Goal: Navigation & Orientation: Find specific page/section

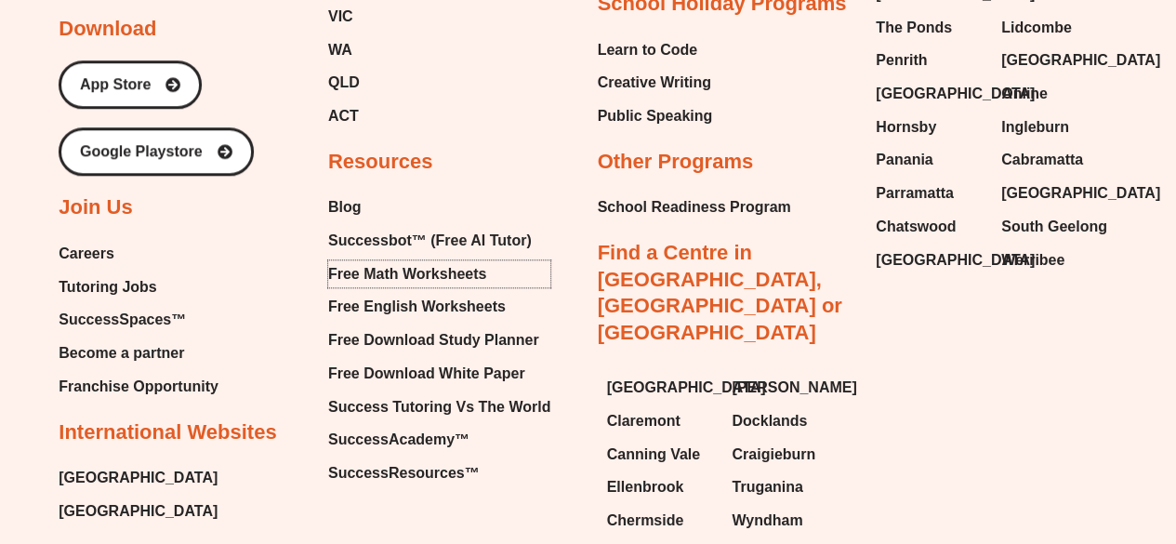
scroll to position [7835, 0]
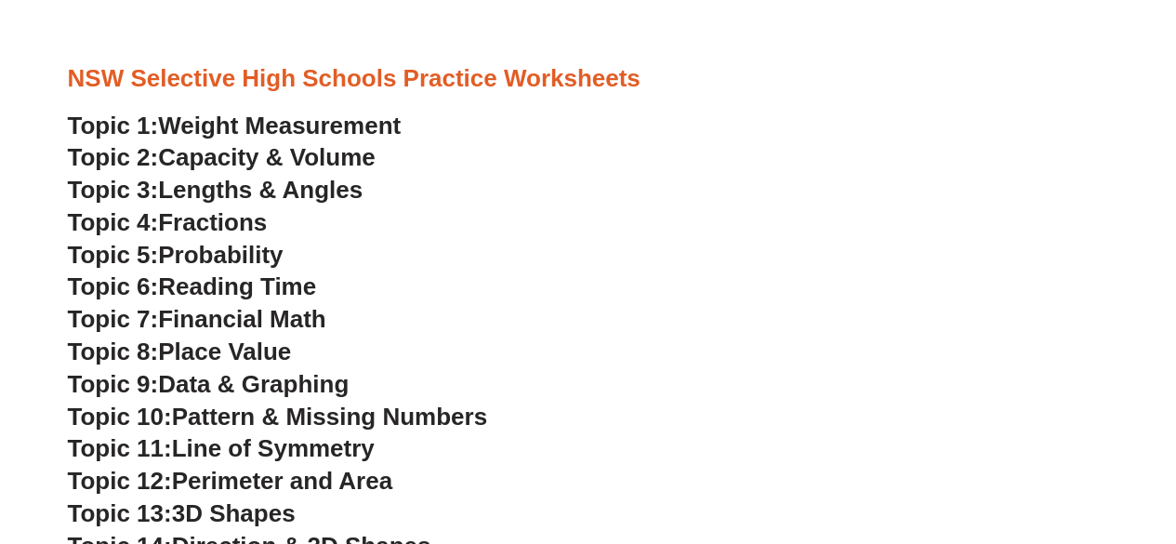
scroll to position [5844, 0]
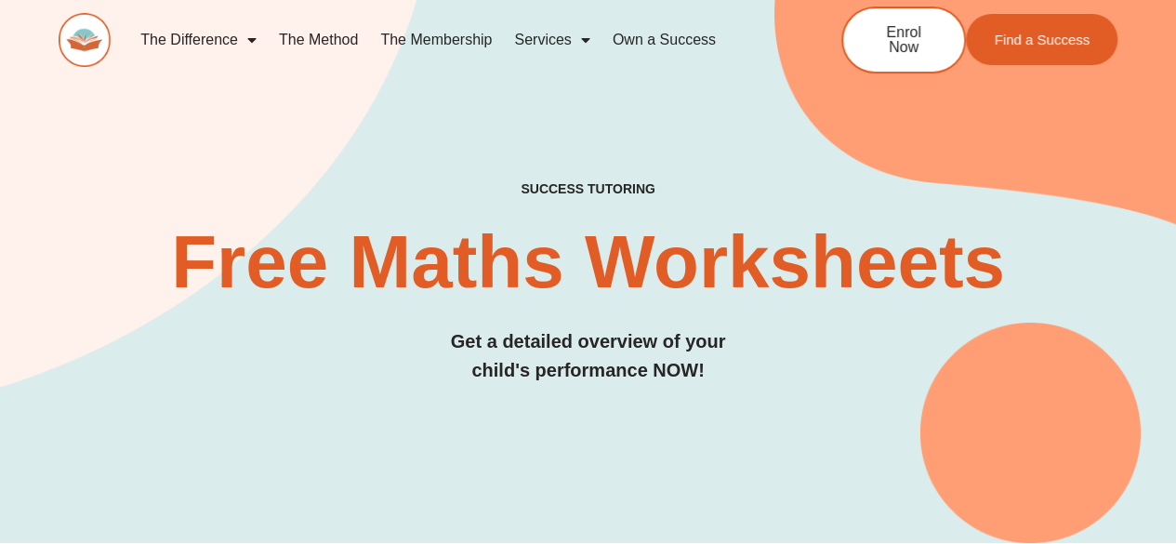
click at [63, 38] on img at bounding box center [85, 40] width 52 height 54
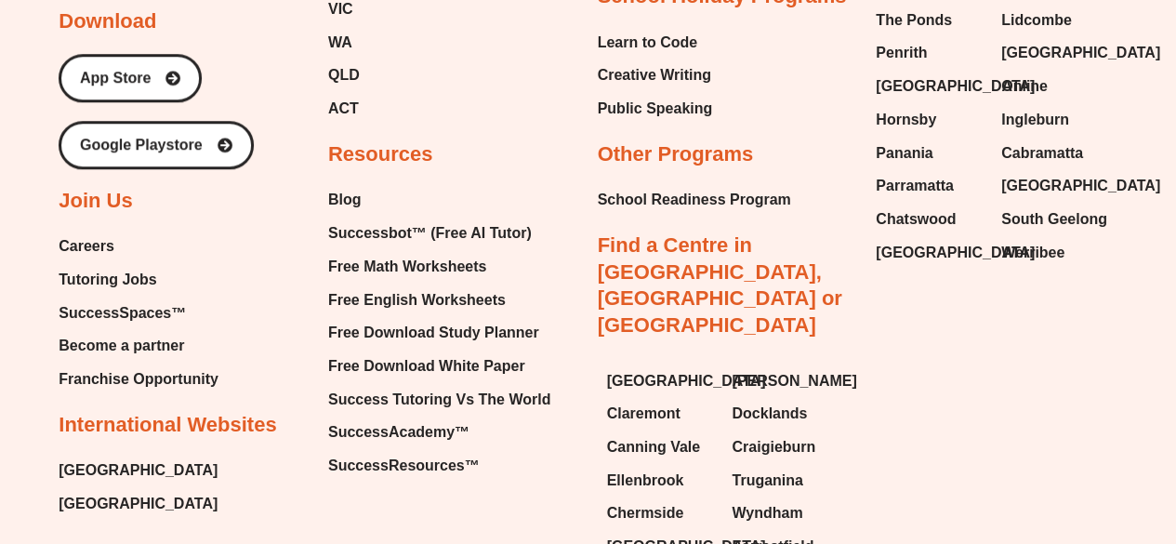
scroll to position [7742, 0]
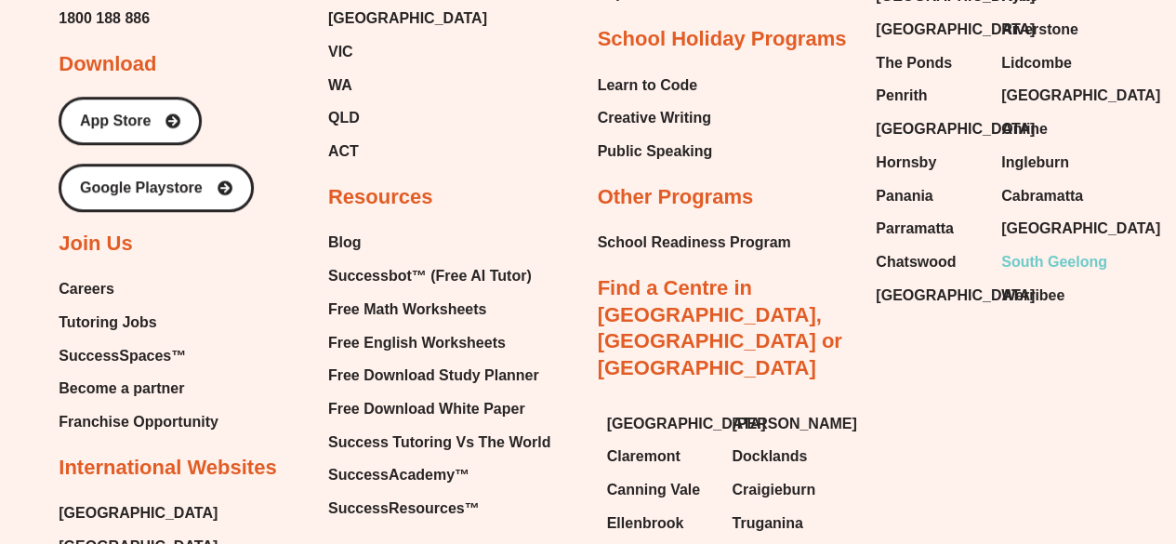
click at [1033, 248] on span "South Geelong" at bounding box center [1054, 262] width 106 height 28
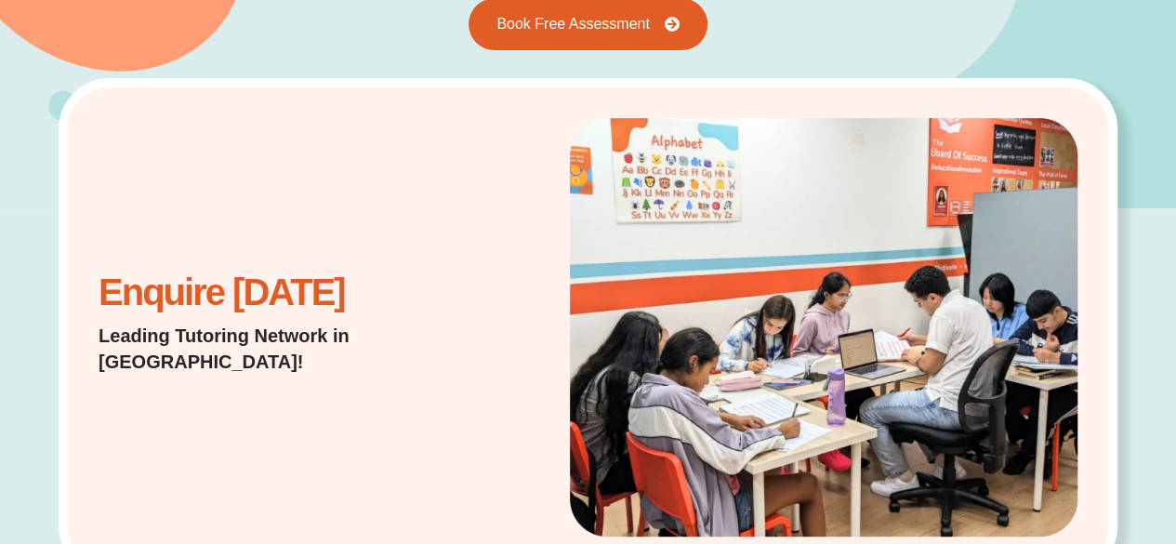
scroll to position [289, 0]
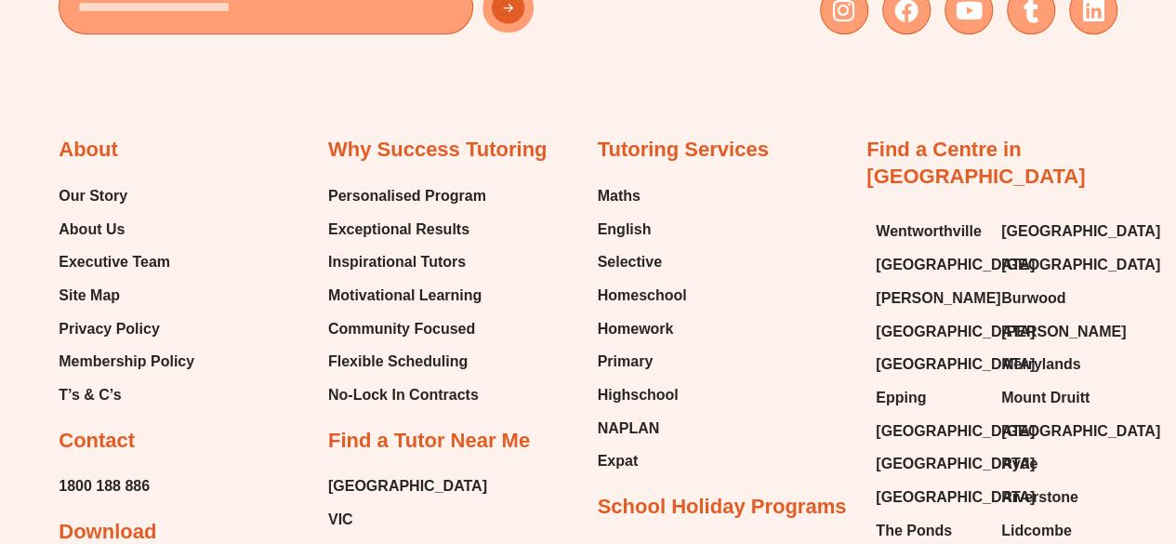
scroll to position [7272, 0]
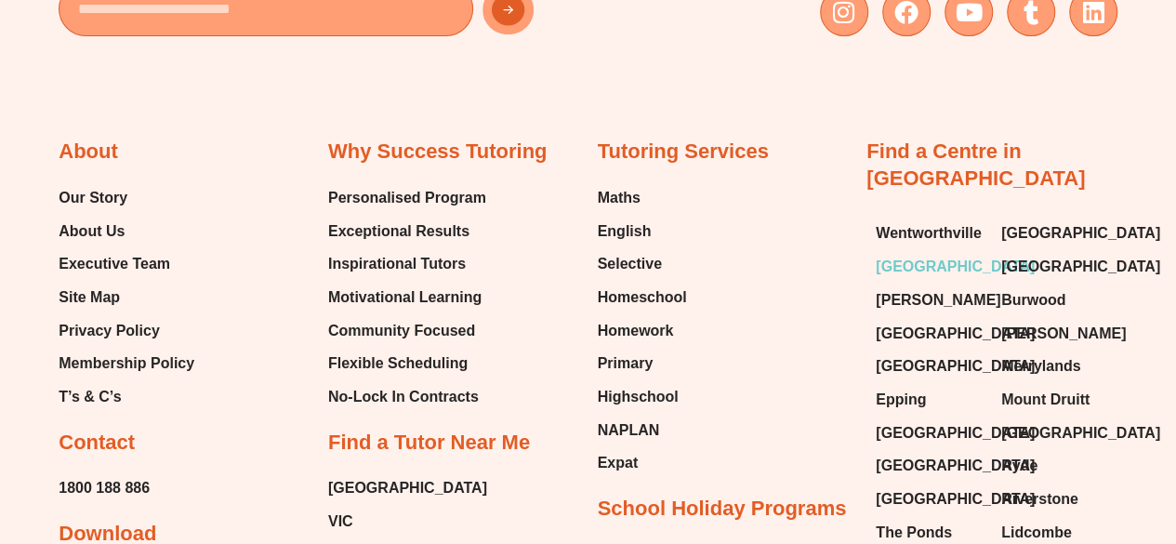
click at [933, 253] on span "[GEOGRAPHIC_DATA]" at bounding box center [954, 267] width 159 height 28
